Goal: Task Accomplishment & Management: Manage account settings

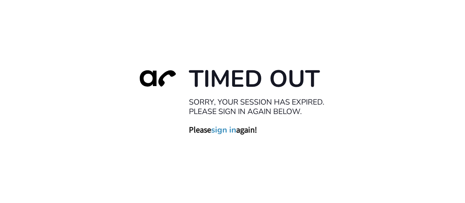
click at [228, 127] on link "sign in" at bounding box center [223, 130] width 25 height 10
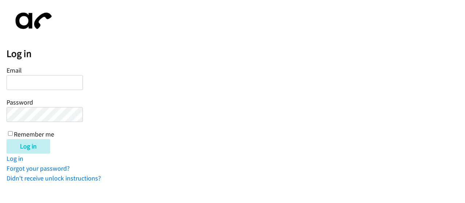
click at [27, 83] on input "Email" at bounding box center [45, 82] width 76 height 15
click at [37, 85] on input "Email" at bounding box center [45, 82] width 76 height 15
type input "[EMAIL_ADDRESS][DOMAIN_NAME]"
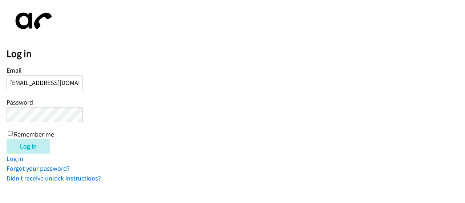
click at [7, 139] on input "Log in" at bounding box center [29, 146] width 44 height 15
click at [0, 105] on body "Log in Email shamiera.hardy@directit.com Password Remember me Log in Log in For…" at bounding box center [232, 95] width 465 height 177
click at [20, 145] on input "Log in" at bounding box center [29, 146] width 44 height 15
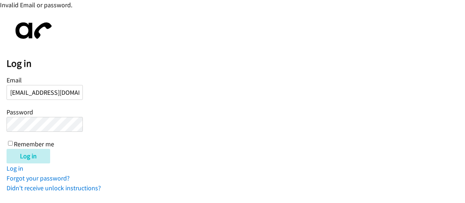
click at [32, 94] on input "[EMAIL_ADDRESS][DOMAIN_NAME]" at bounding box center [45, 92] width 76 height 15
click at [32, 94] on input "shamiera.hardy@directit.com" at bounding box center [45, 92] width 76 height 15
click at [85, 149] on div "Log in" at bounding box center [236, 156] width 459 height 15
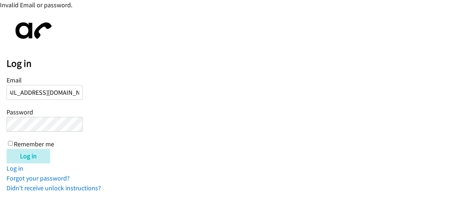
scroll to position [0, 0]
click at [35, 155] on input "Log in" at bounding box center [29, 156] width 44 height 15
click at [315, 118] on form "Email shamiera.hardy@directit.com Password Remember me Log in" at bounding box center [236, 118] width 459 height 89
drag, startPoint x: 98, startPoint y: 55, endPoint x: 103, endPoint y: 56, distance: 5.1
click at [98, 55] on div "Log in Email shamiera.hardy@directit.com Password Remember me Log in Log in For…" at bounding box center [236, 104] width 459 height 177
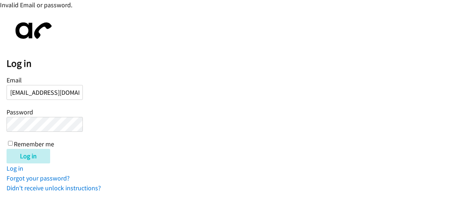
click at [94, 66] on h2 "Log in" at bounding box center [236, 63] width 459 height 12
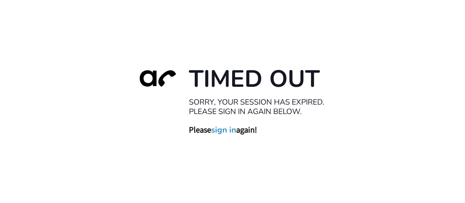
click at [223, 129] on link "sign in" at bounding box center [223, 130] width 25 height 10
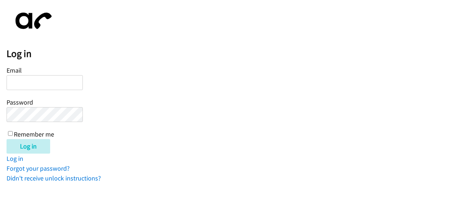
click at [41, 82] on input "Email" at bounding box center [45, 82] width 76 height 15
type input "[EMAIL_ADDRESS][DOMAIN_NAME]"
click at [7, 139] on input "Log in" at bounding box center [29, 146] width 44 height 15
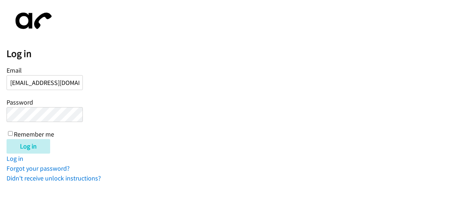
click at [0, 110] on body "Log in Email shamiera.hardy@directit.com Password Remember me Log in Log in For…" at bounding box center [232, 95] width 465 height 177
click at [7, 139] on input "Log in" at bounding box center [29, 146] width 44 height 15
click at [56, 170] on link "Forgot your password?" at bounding box center [38, 168] width 63 height 8
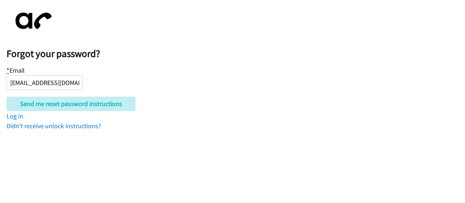
scroll to position [0, 12]
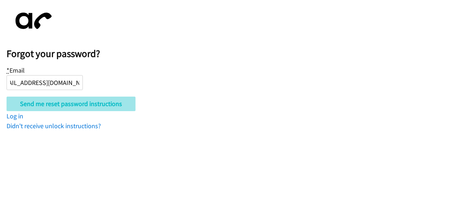
type input "[EMAIL_ADDRESS][DOMAIN_NAME]"
click at [49, 105] on input "Send me reset password instructions" at bounding box center [71, 104] width 129 height 15
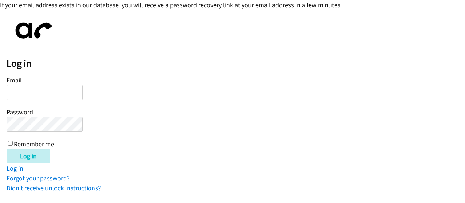
click at [49, 96] on input "Email" at bounding box center [45, 92] width 76 height 15
paste input "[EMAIL_ADDRESS][DOMAIN_NAME]"
type input "[EMAIL_ADDRESS][DOMAIN_NAME]"
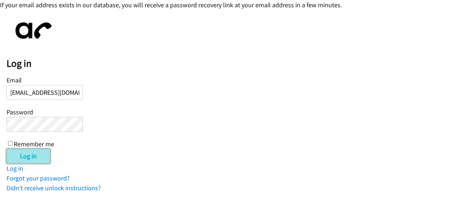
click at [33, 155] on input "Log in" at bounding box center [29, 156] width 44 height 15
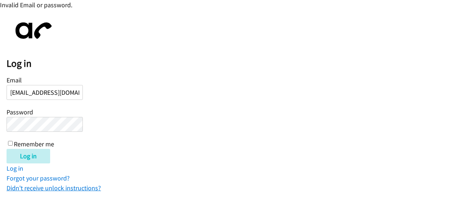
click at [59, 189] on link "Didn't receive unlock instructions?" at bounding box center [54, 188] width 94 height 8
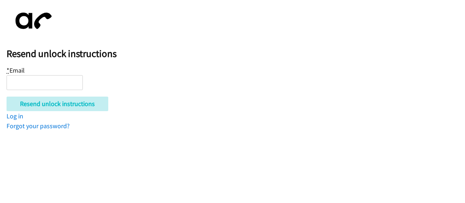
click at [47, 74] on div "* Email" at bounding box center [45, 77] width 76 height 25
click at [47, 81] on input "* Email" at bounding box center [45, 82] width 76 height 15
paste input "shamiera.hardy@directit.com"
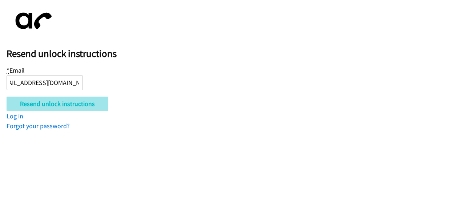
type input "shamiera.hardy@directit.com"
click at [35, 105] on input "Resend unlock instructions" at bounding box center [58, 104] width 102 height 15
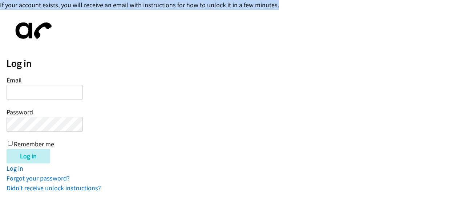
drag, startPoint x: 291, startPoint y: 5, endPoint x: 0, endPoint y: 8, distance: 291.1
click at [0, 8] on div "If your account exists, you will receive an email with instructions for how to …" at bounding box center [232, 5] width 465 height 10
copy div "If your account exists, you will receive an email with instructions for how to …"
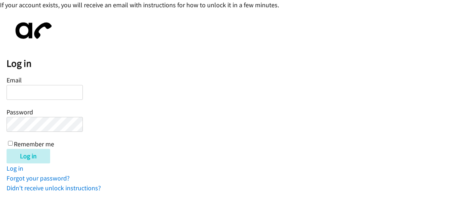
click at [236, 129] on form "Email Password Remember me Log in" at bounding box center [236, 118] width 459 height 89
click at [85, 44] on div "Log in Email Password Remember me Log in Log in Forgot your password? Didn't re…" at bounding box center [236, 104] width 459 height 177
drag, startPoint x: 138, startPoint y: 90, endPoint x: 74, endPoint y: 108, distance: 66.0
click at [74, 108] on form "Email Password Remember me Log in" at bounding box center [236, 118] width 459 height 89
click at [55, 101] on div "Email Password Remember me" at bounding box center [45, 111] width 76 height 74
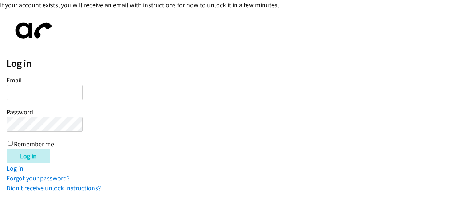
click at [52, 95] on input "Email" at bounding box center [45, 92] width 76 height 15
click at [154, 81] on form "Email Password Remember me Log in" at bounding box center [236, 118] width 459 height 89
click at [50, 97] on input "Email" at bounding box center [45, 92] width 76 height 15
type input "shamiera.hardy@directit.com"
click at [167, 193] on html "If your account exists, you will receive an email with instructions for how to …" at bounding box center [232, 96] width 465 height 193
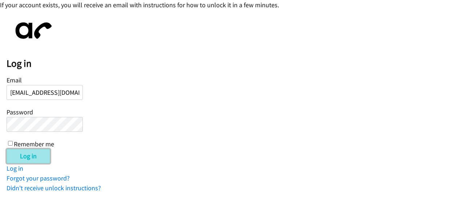
click at [28, 154] on input "Log in" at bounding box center [29, 156] width 44 height 15
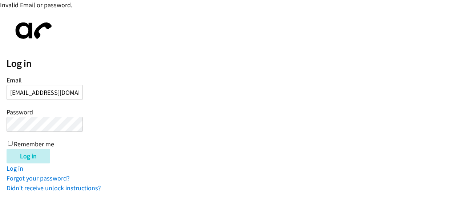
click at [10, 144] on input "Remember me" at bounding box center [10, 143] width 5 height 5
checkbox input "true"
click at [23, 156] on input "Log in" at bounding box center [29, 156] width 44 height 15
click at [103, 59] on h2 "Log in" at bounding box center [236, 63] width 459 height 12
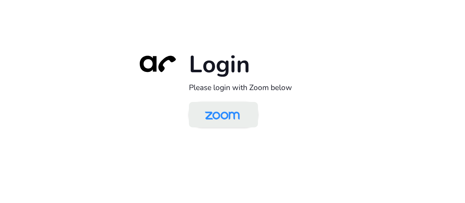
click at [231, 116] on img at bounding box center [222, 116] width 50 height 24
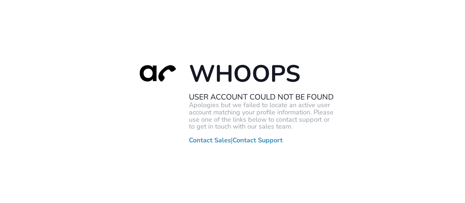
click at [35, 89] on div "Whoops User Account Could Not Be Found Apologies but we failed to locate an act…" at bounding box center [232, 101] width 465 height 203
